Goal: Transaction & Acquisition: Subscribe to service/newsletter

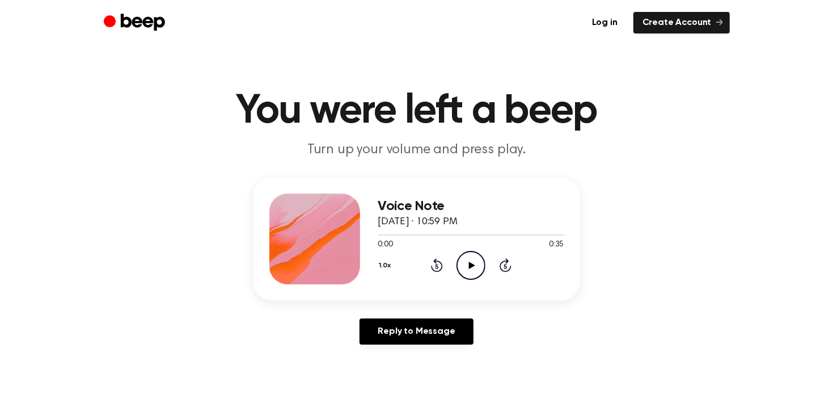
click at [467, 270] on icon "Play Audio" at bounding box center [471, 265] width 29 height 29
click at [467, 270] on icon "Pause Audio" at bounding box center [471, 265] width 29 height 29
click at [684, 16] on link "Create Account" at bounding box center [682, 23] width 96 height 22
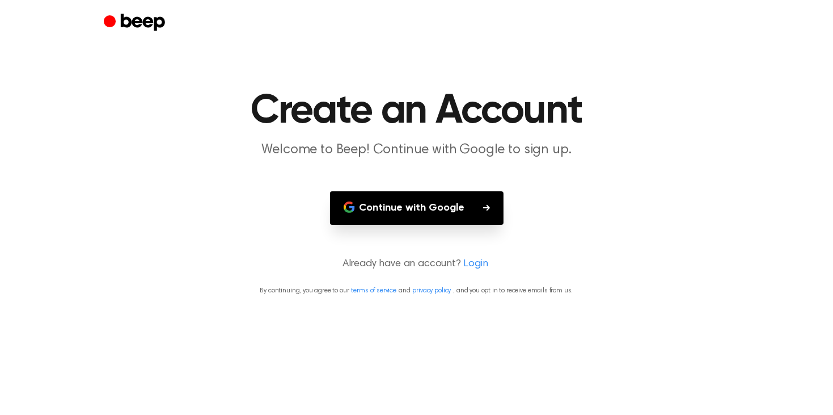
click at [455, 194] on button "Continue with Google" at bounding box center [417, 207] width 174 height 33
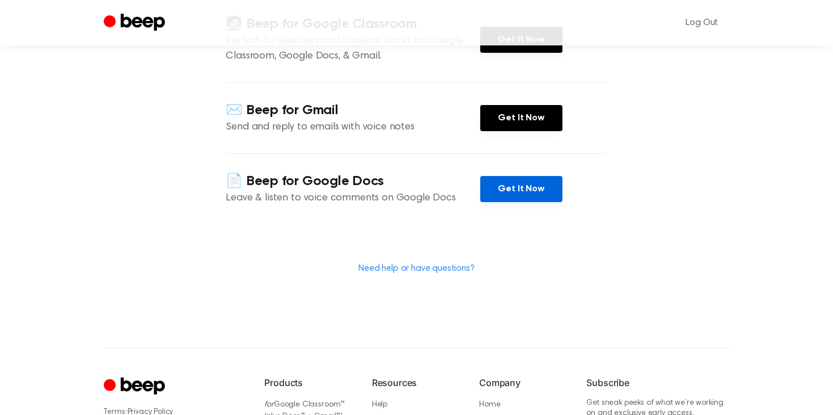
scroll to position [178, 0]
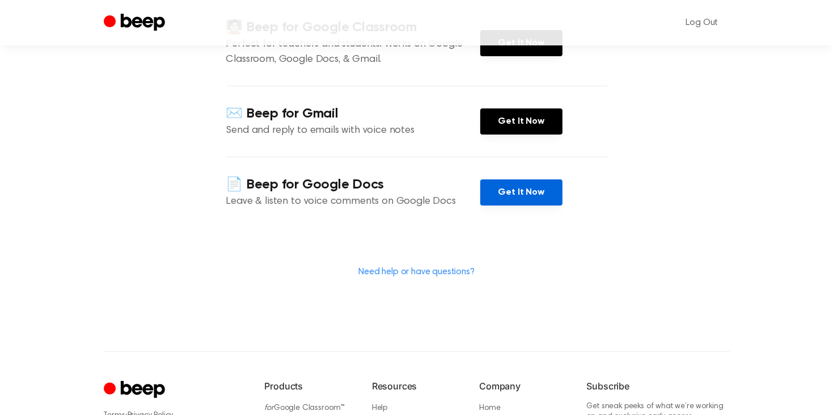
click at [529, 187] on link "Get It Now" at bounding box center [521, 192] width 82 height 26
